Goal: Information Seeking & Learning: Learn about a topic

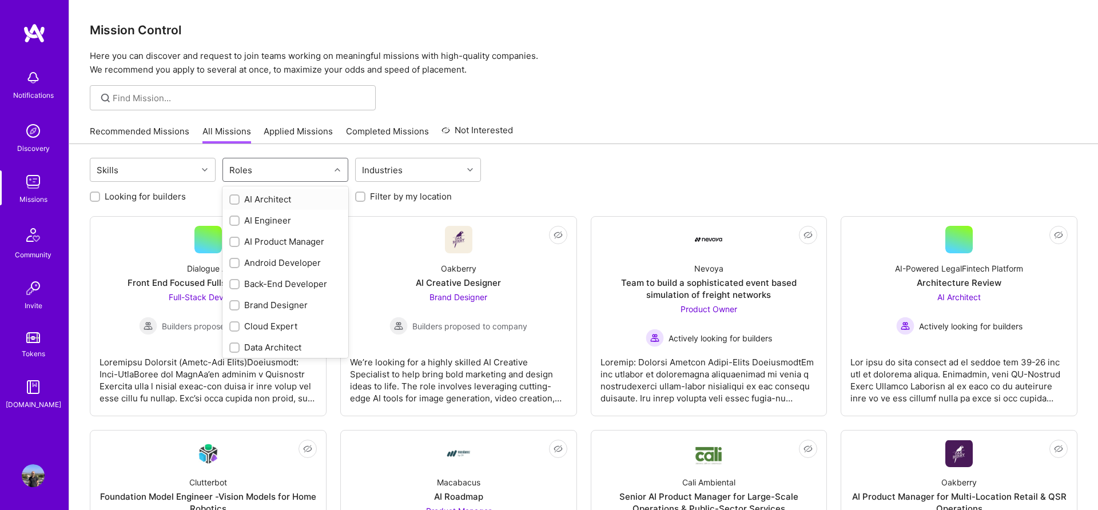
click at [332, 167] on div at bounding box center [339, 169] width 18 height 15
click at [231, 320] on label at bounding box center [234, 326] width 10 height 12
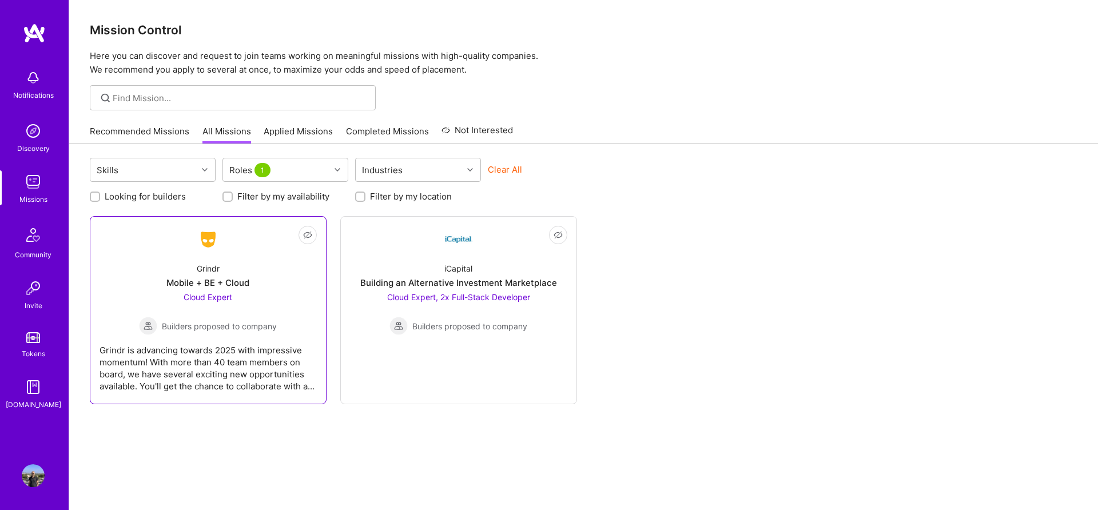
click at [251, 370] on div "Grindr is advancing towards 2025 with impressive momentum! With more than 40 te…" at bounding box center [208, 363] width 217 height 57
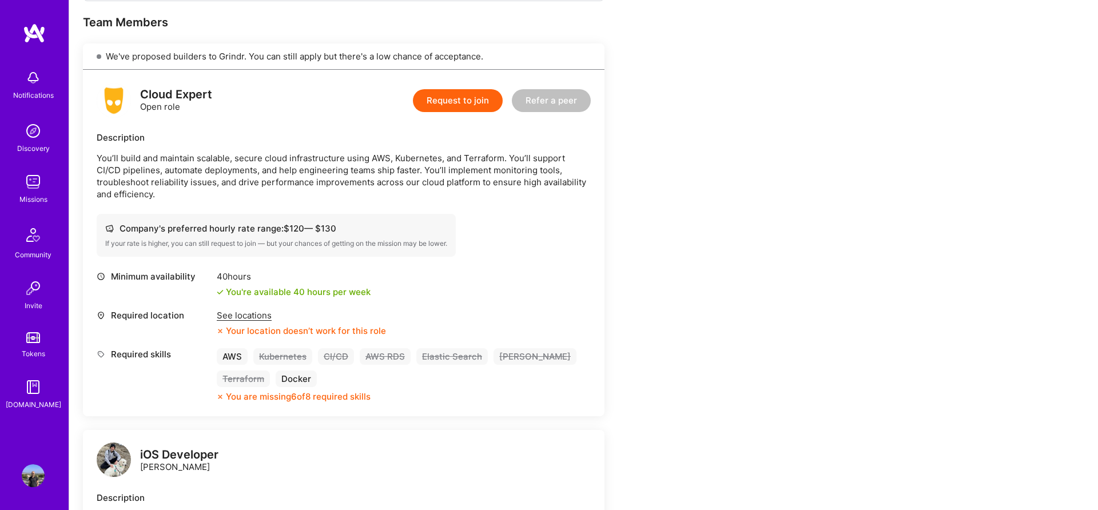
scroll to position [224, 0]
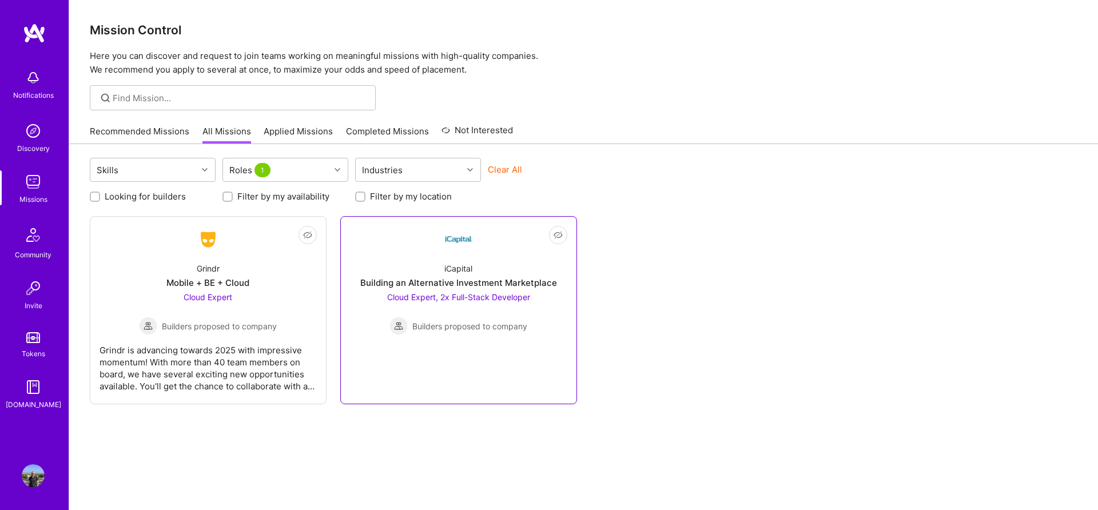
click at [418, 295] on span "Cloud Expert, 2x Full-Stack Developer" at bounding box center [458, 297] width 143 height 10
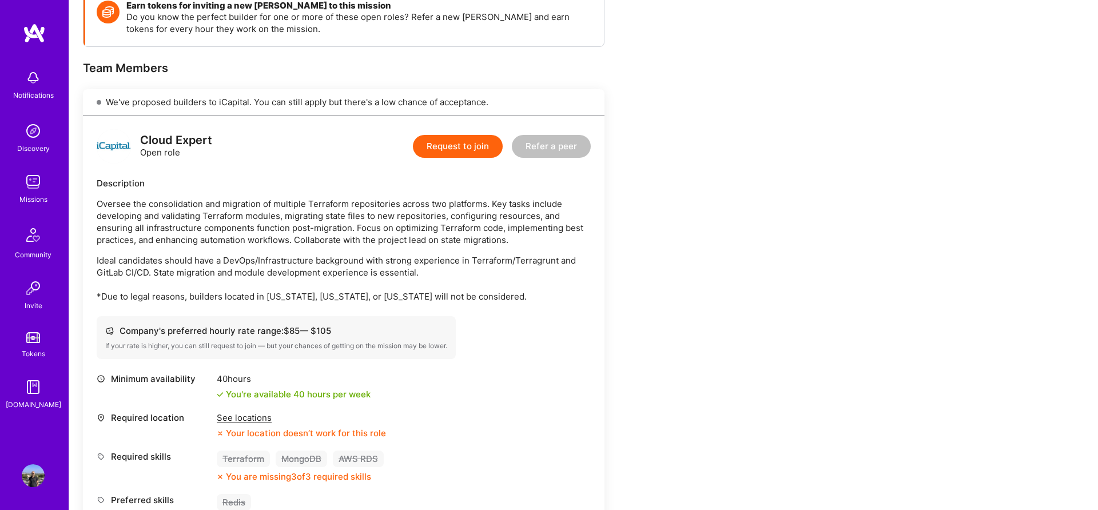
scroll to position [186, 0]
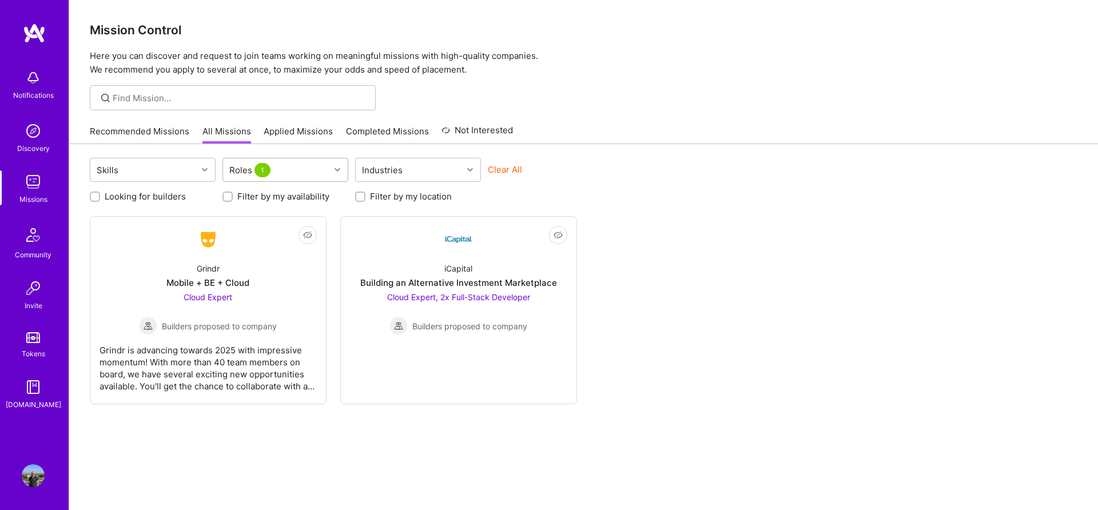
click at [321, 171] on div "Roles 1" at bounding box center [276, 169] width 107 height 23
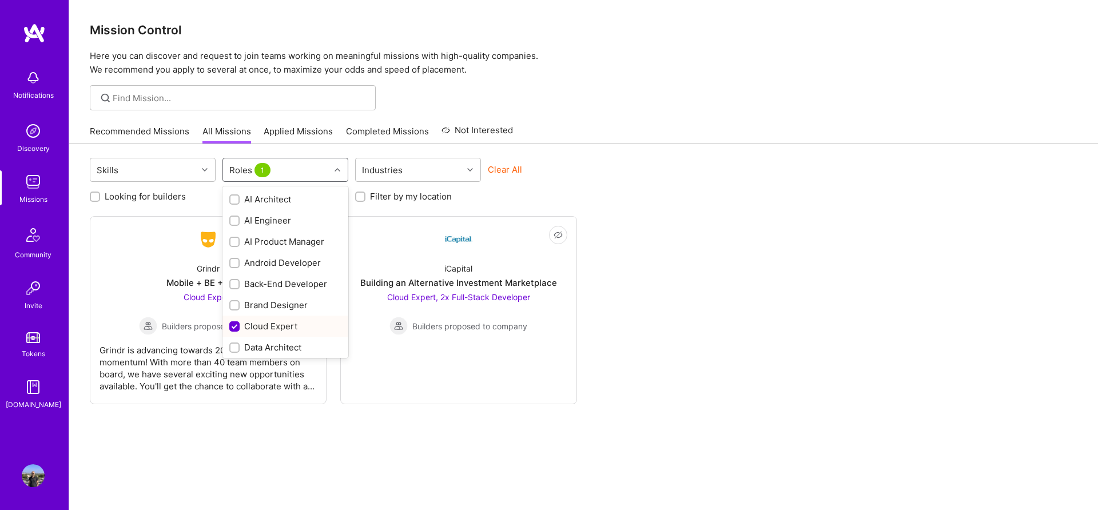
click at [235, 331] on input "checkbox" at bounding box center [236, 327] width 10 height 10
checkbox input "false"
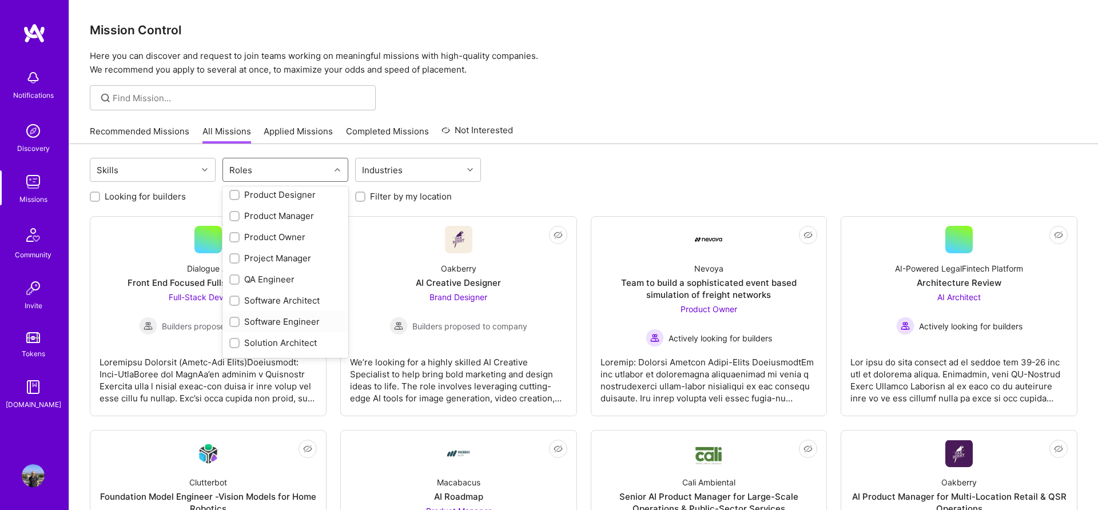
scroll to position [365, 0]
click at [236, 302] on input "checkbox" at bounding box center [236, 301] width 8 height 8
checkbox input "true"
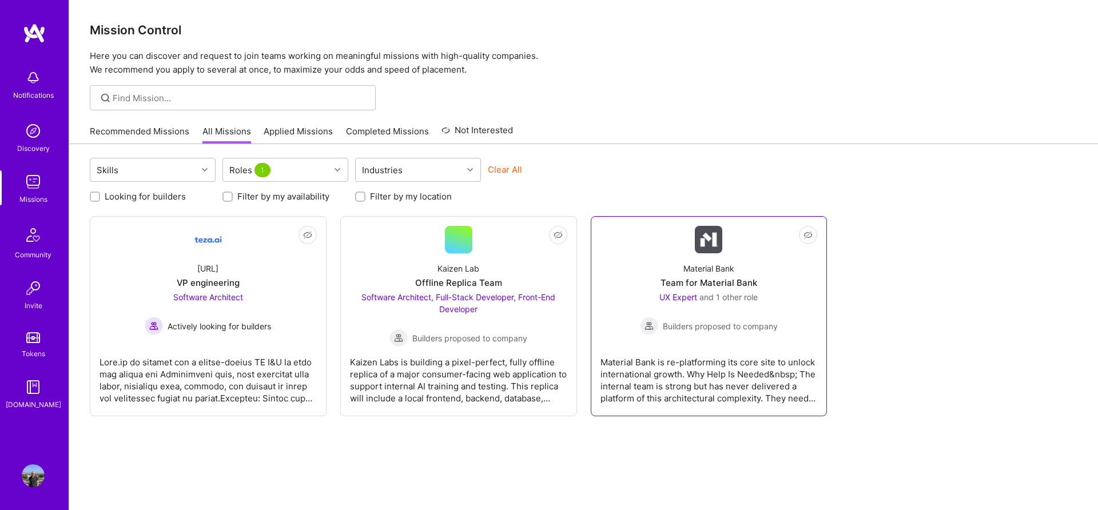
click at [721, 386] on div "Material Bank is re-platforming its core site to unlock international growth. W…" at bounding box center [709, 375] width 217 height 57
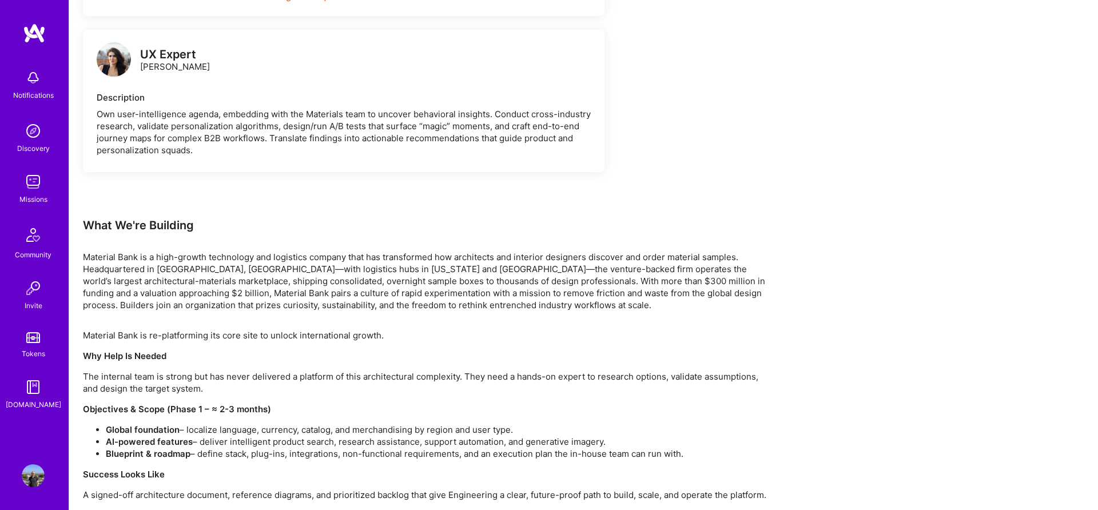
scroll to position [638, 0]
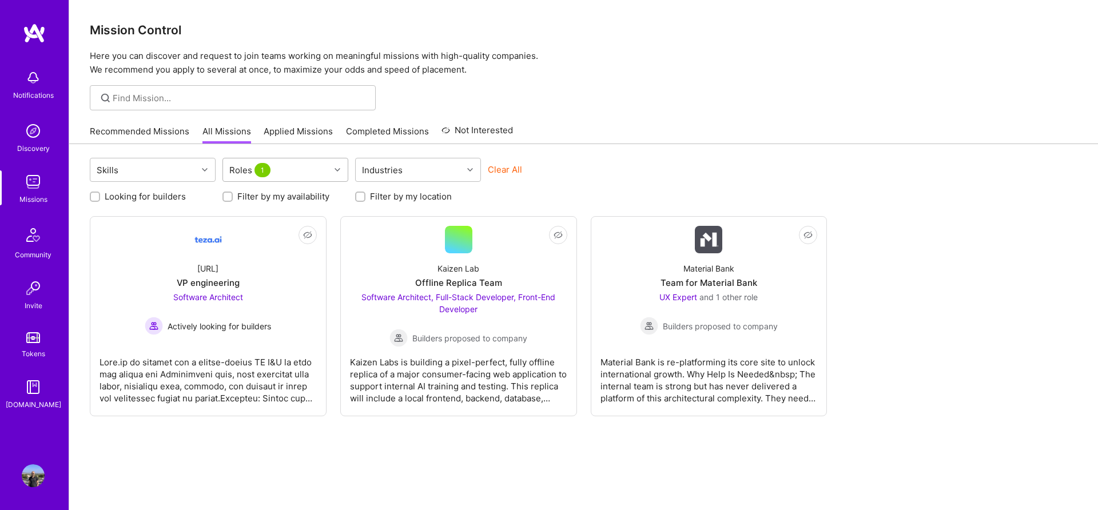
click at [279, 175] on div "Roles 1" at bounding box center [276, 169] width 107 height 23
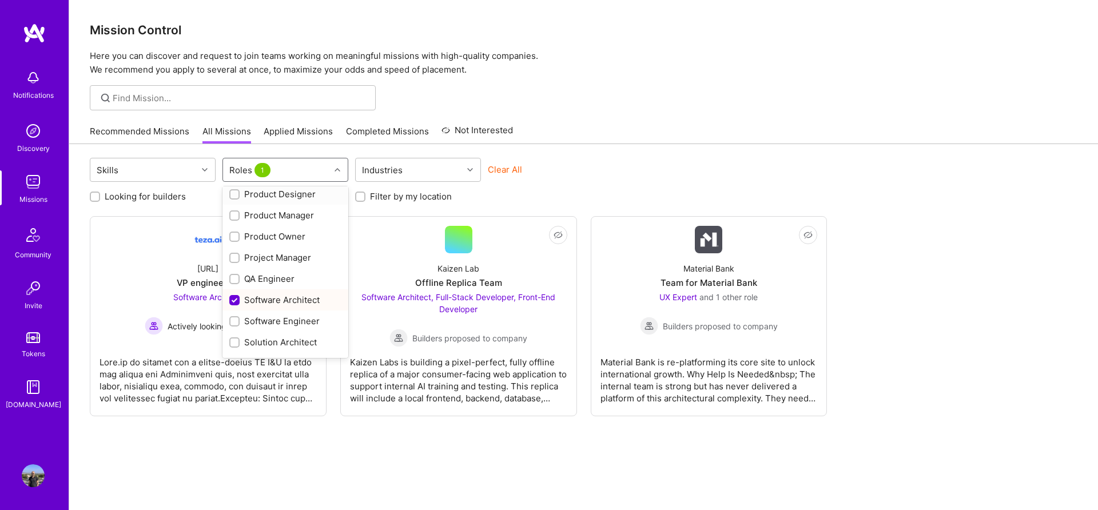
scroll to position [370, 0]
click at [231, 299] on input "checkbox" at bounding box center [236, 296] width 10 height 10
checkbox input "false"
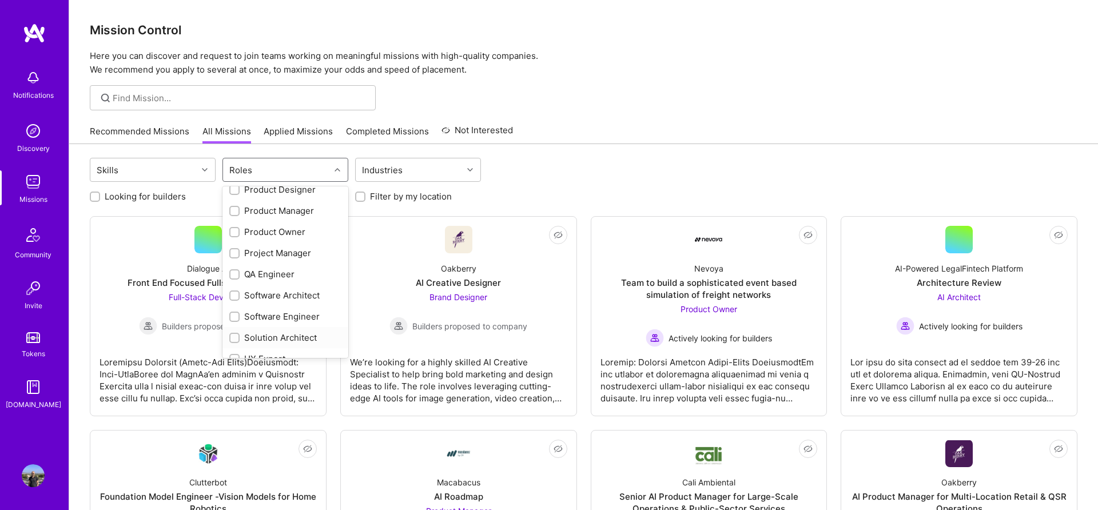
click at [231, 338] on div at bounding box center [234, 338] width 10 height 10
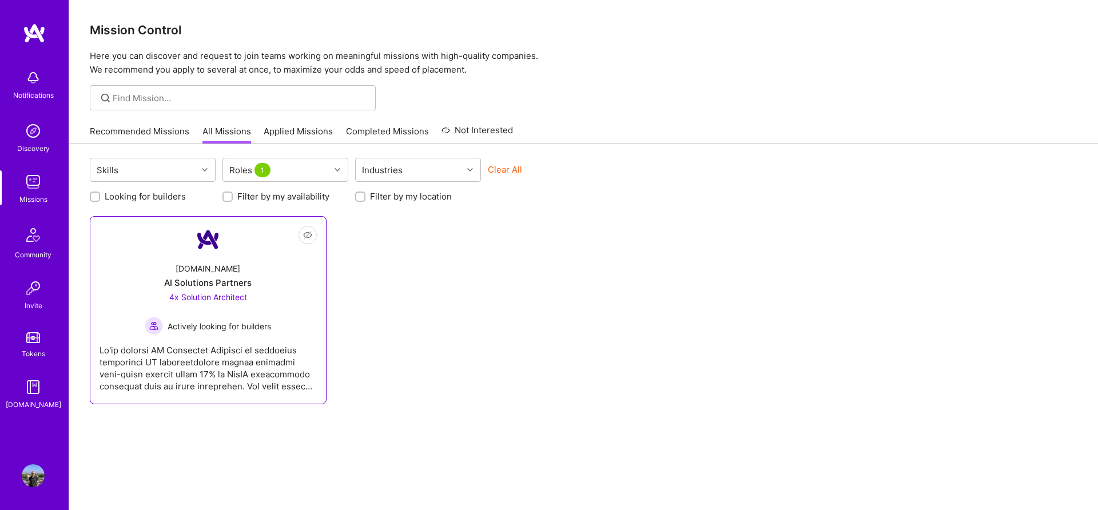
click at [249, 294] on div "4x Solution Architect Actively looking for builders" at bounding box center [208, 313] width 126 height 44
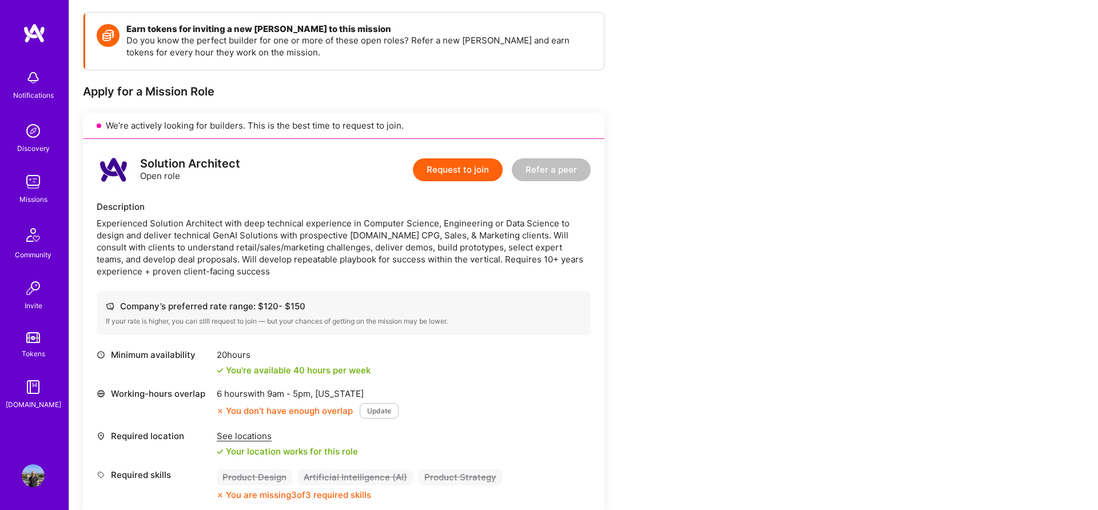
scroll to position [167, 0]
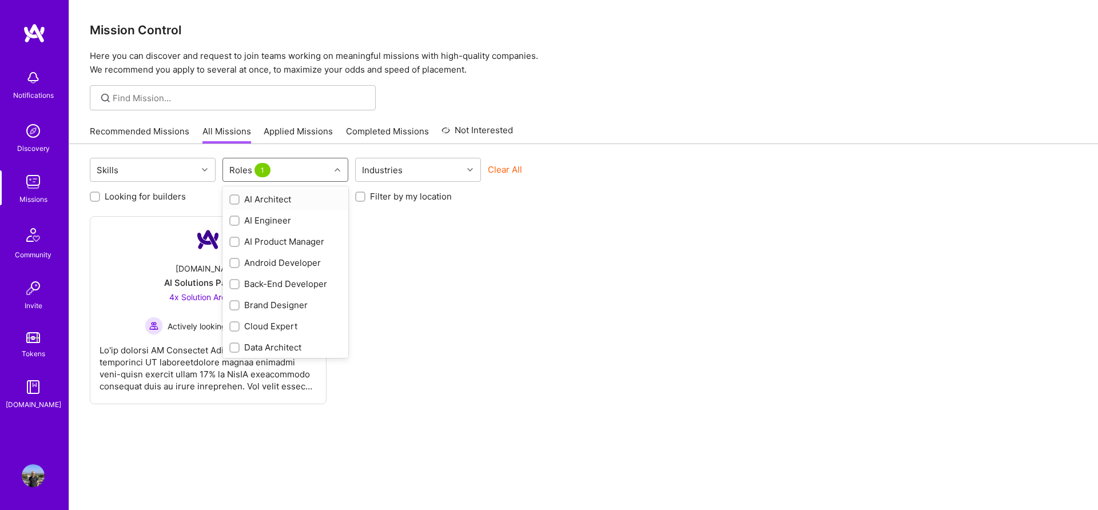
click at [293, 174] on div "Roles 1" at bounding box center [276, 169] width 107 height 23
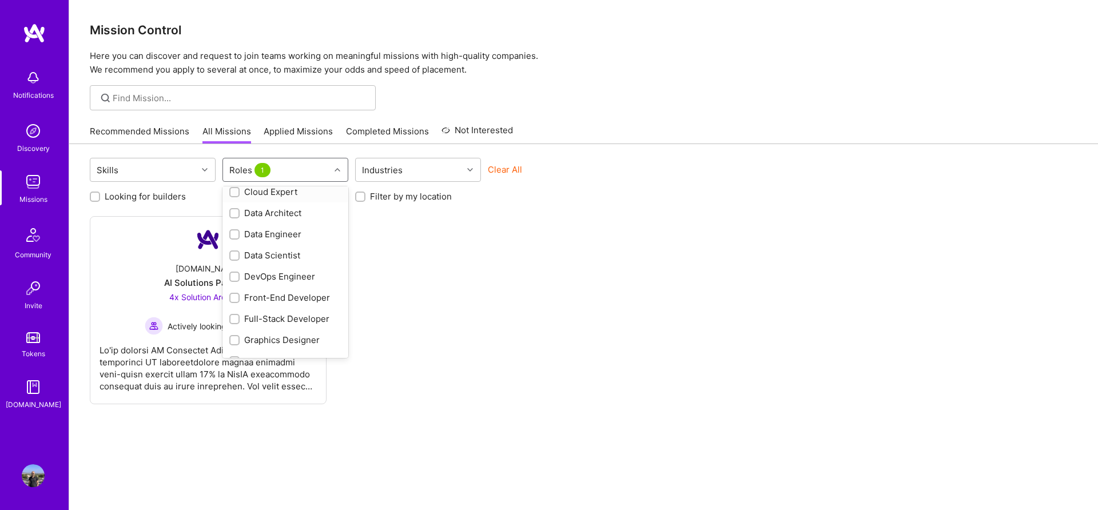
scroll to position [137, 0]
click at [269, 273] on div "DevOps Engineer" at bounding box center [285, 274] width 112 height 12
checkbox input "true"
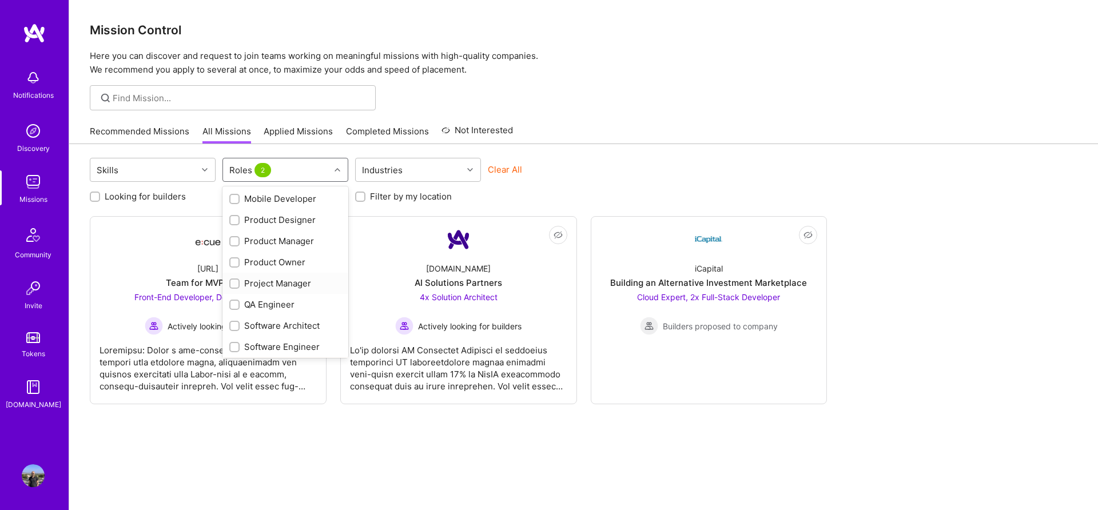
scroll to position [383, 0]
click at [256, 325] on div "Solution Architect" at bounding box center [285, 324] width 112 height 12
checkbox input "false"
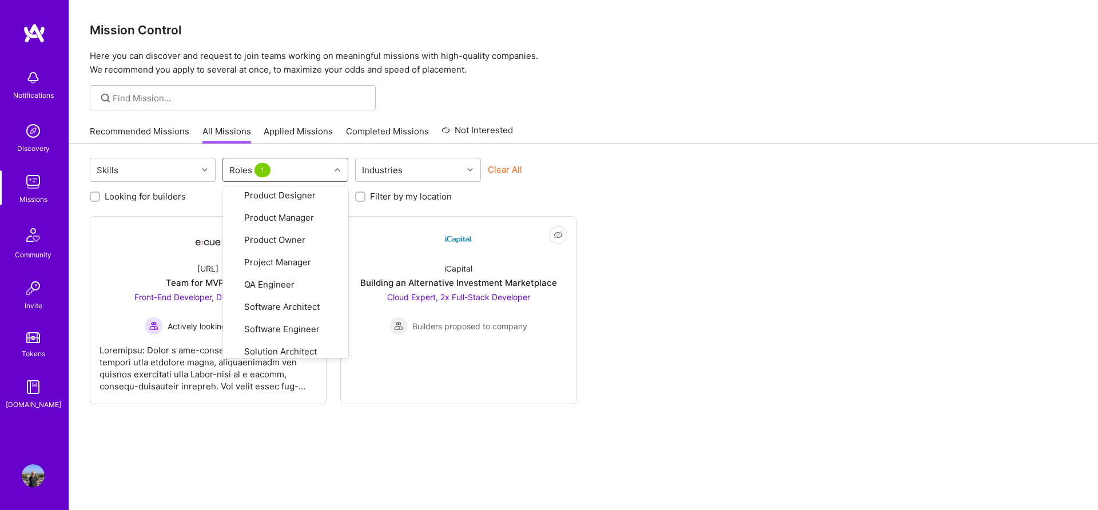
click at [317, 450] on div "Skills option Solution Architect, deselected. option UX Expert focused, 26 of 2…" at bounding box center [583, 348] width 1029 height 408
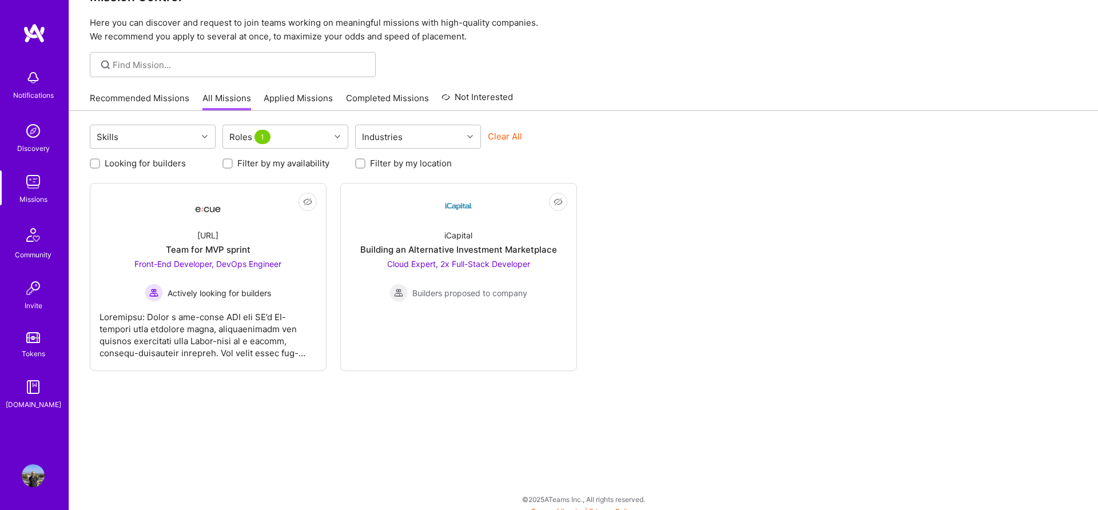
scroll to position [42, 0]
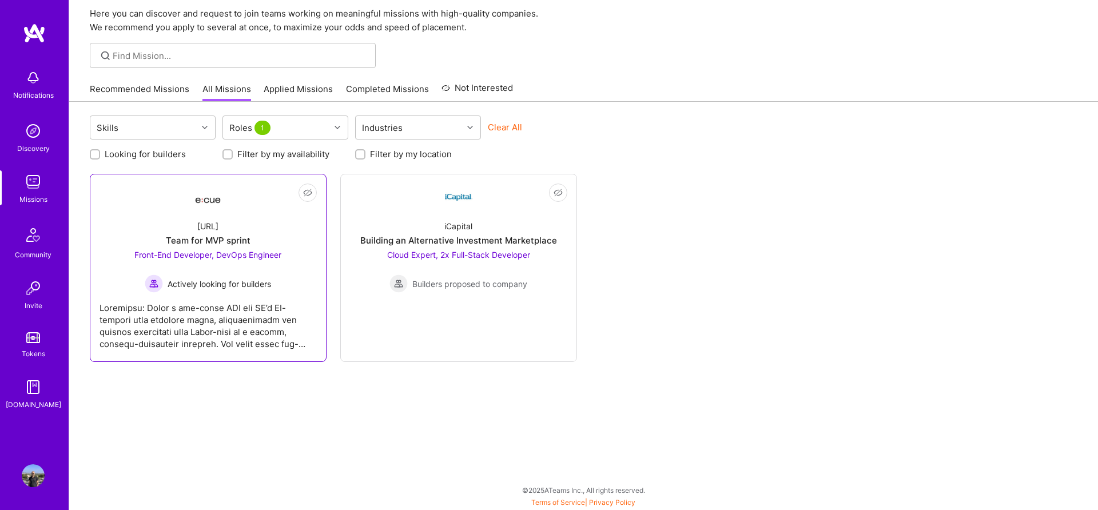
click at [264, 310] on div at bounding box center [208, 321] width 217 height 57
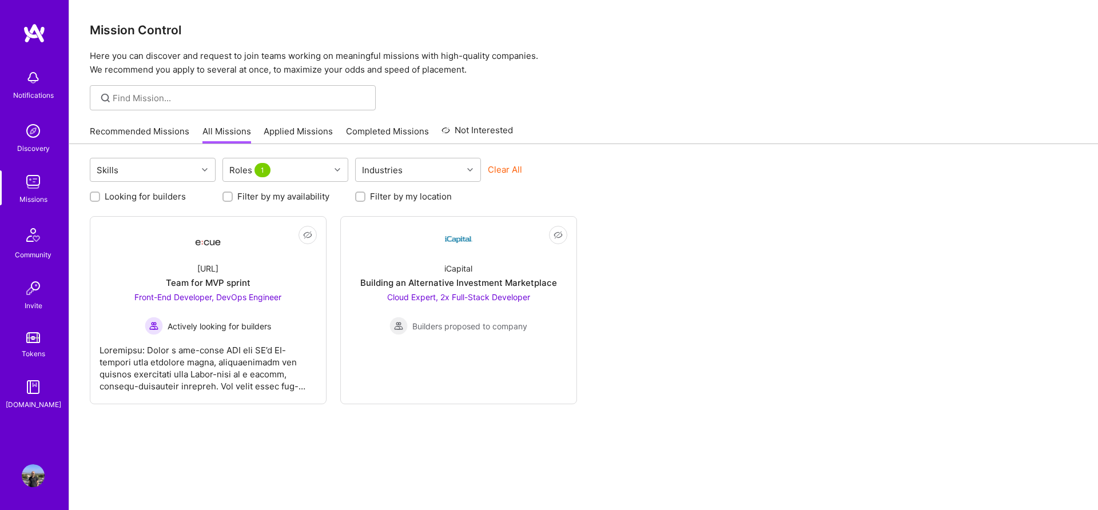
scroll to position [42, 0]
